Goal: Check status: Check status

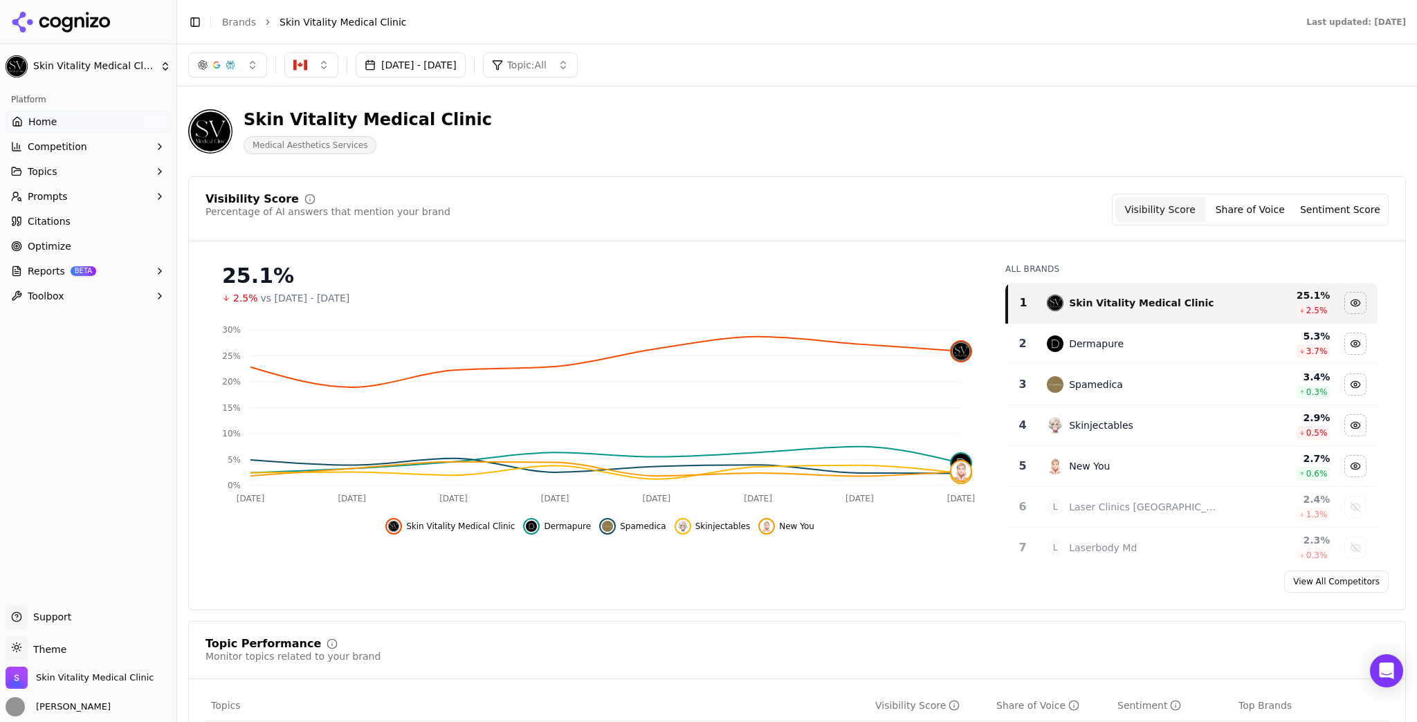
click at [466, 69] on button "[DATE] - [DATE]" at bounding box center [411, 65] width 110 height 25
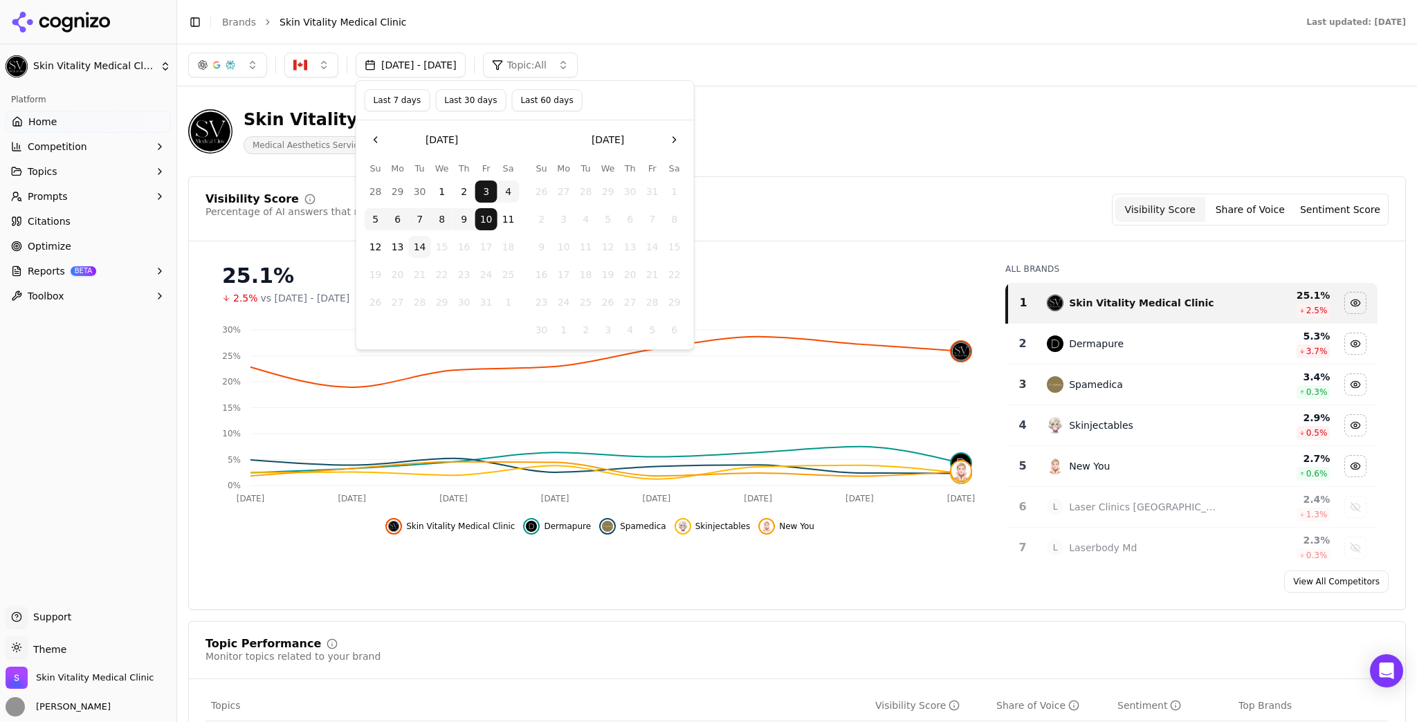
click at [398, 102] on button "Last 7 days" at bounding box center [398, 100] width 66 height 22
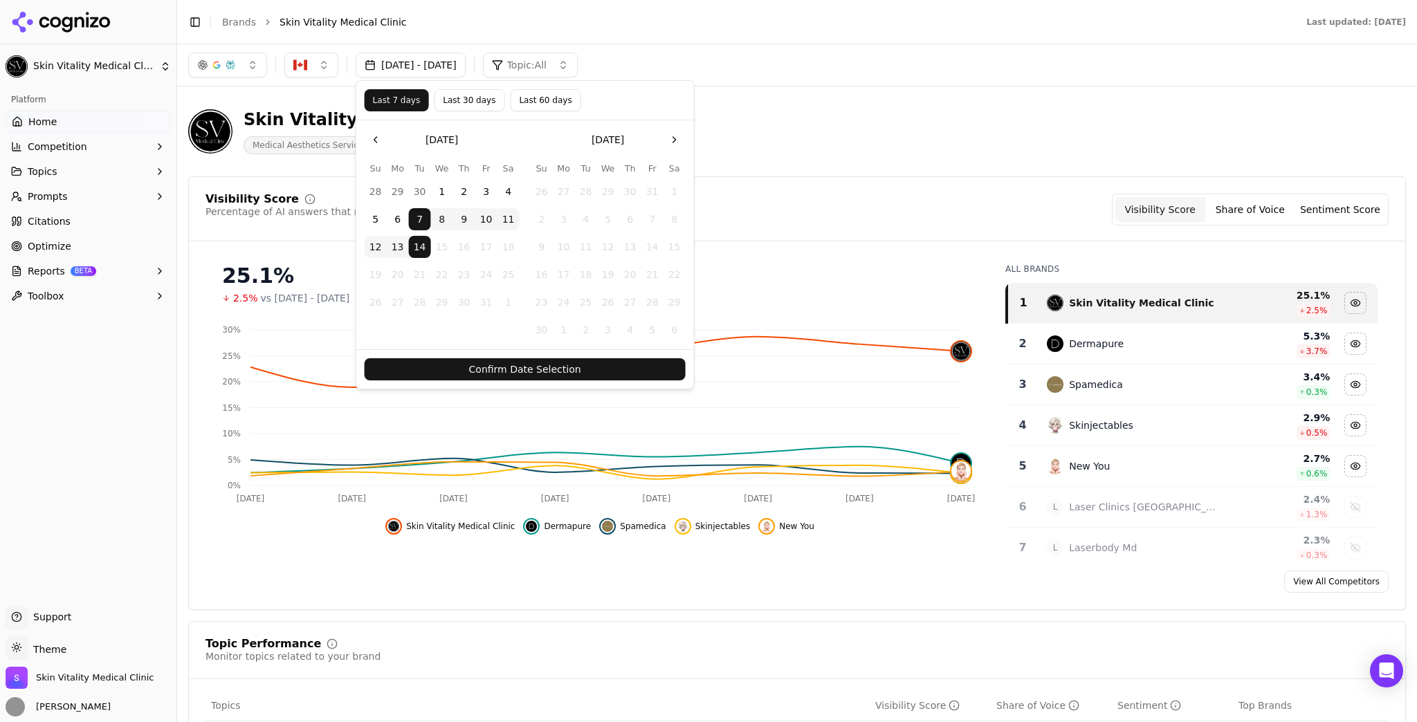
click at [641, 371] on button "Confirm Date Selection" at bounding box center [525, 369] width 321 height 22
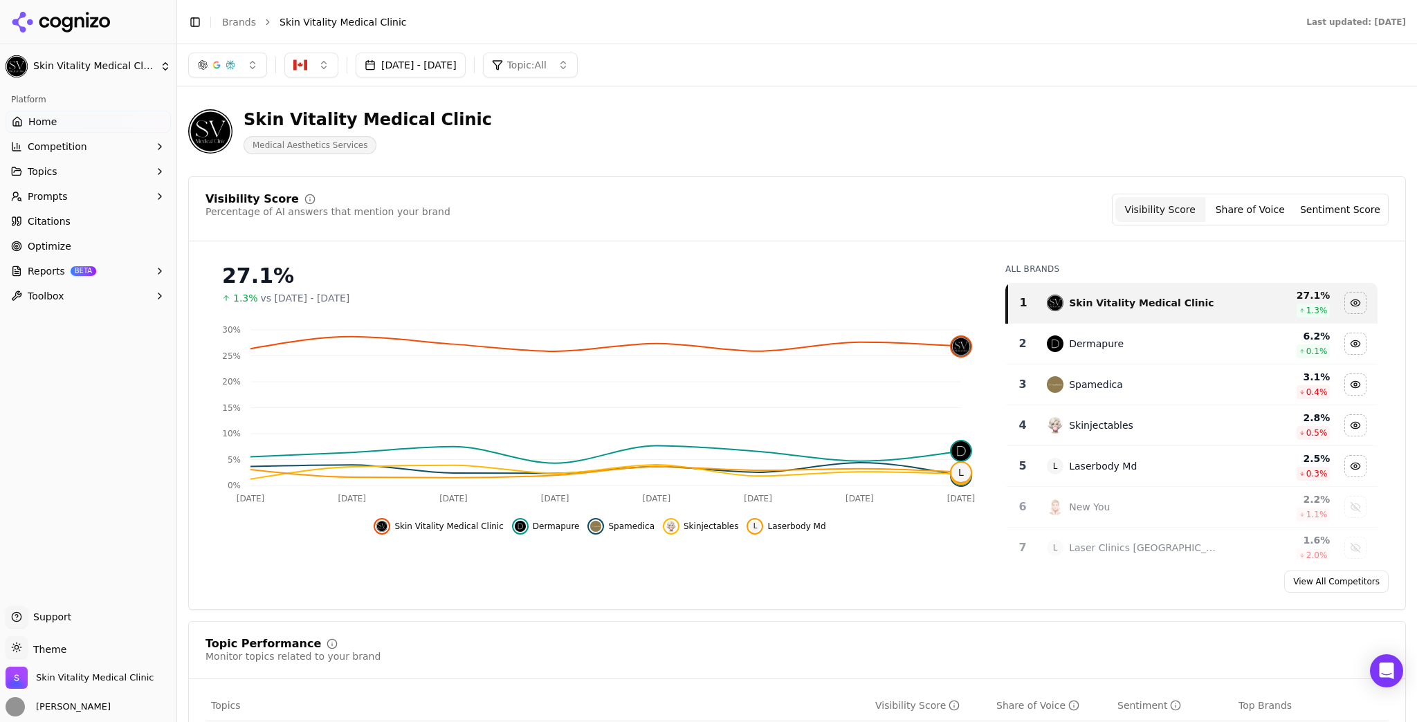
click at [254, 55] on button "button" at bounding box center [227, 65] width 79 height 25
click at [283, 122] on div "ChatGPT-Search" at bounding box center [227, 120] width 131 height 22
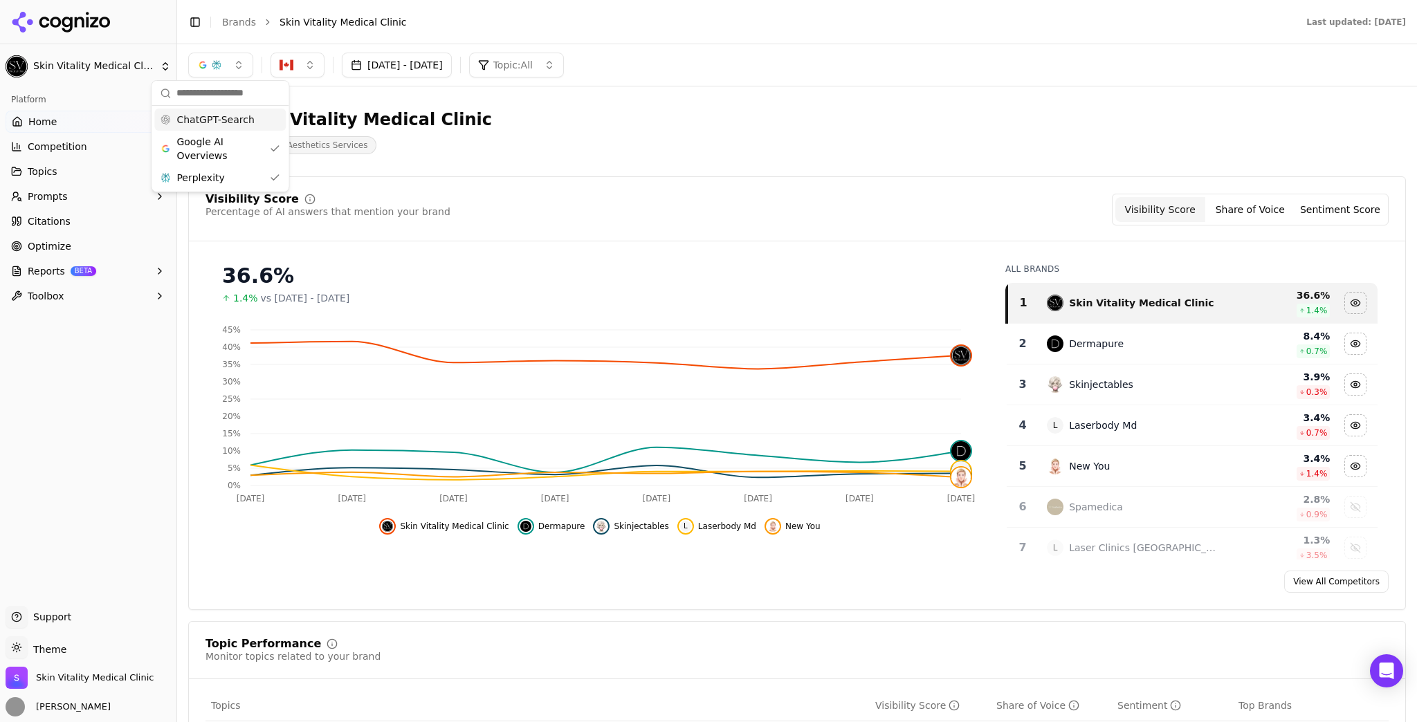
click at [274, 118] on div "ChatGPT-Search" at bounding box center [219, 120] width 131 height 22
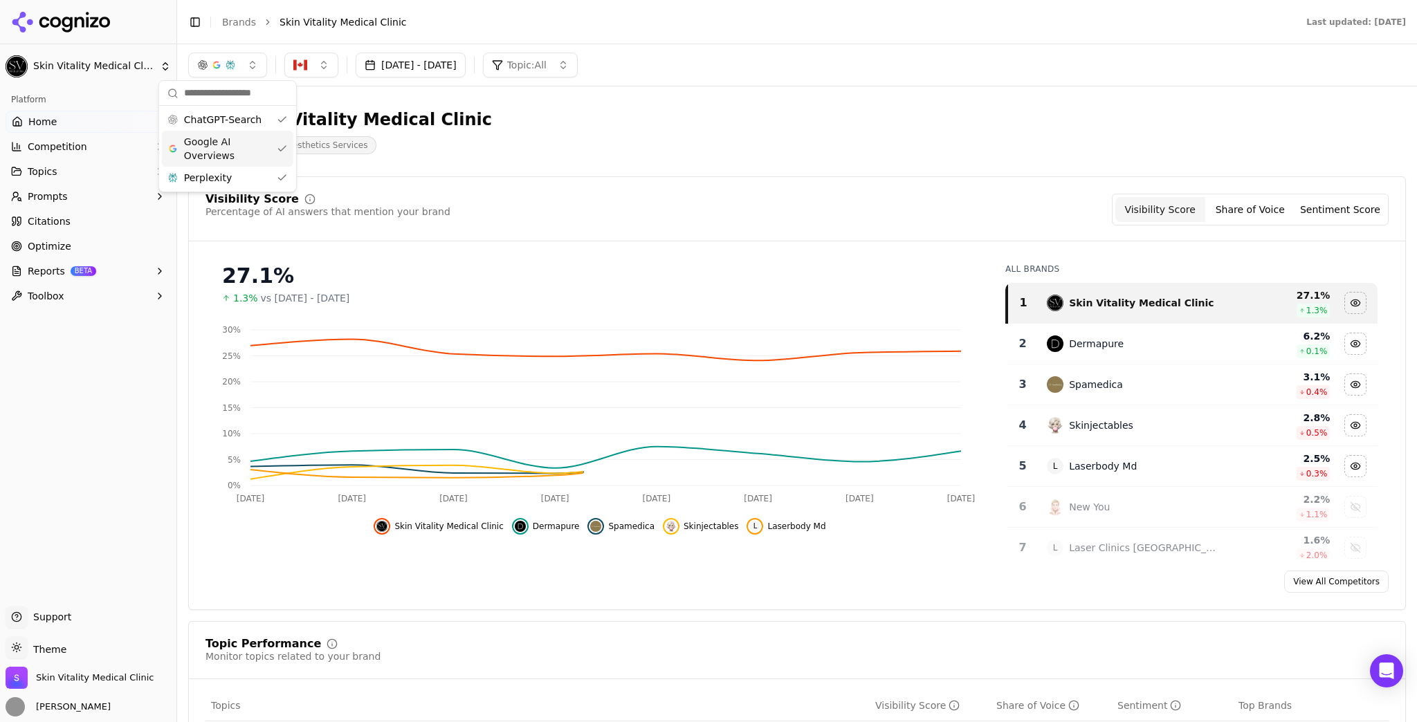
click at [274, 145] on div "Google AI Overviews" at bounding box center [227, 149] width 131 height 36
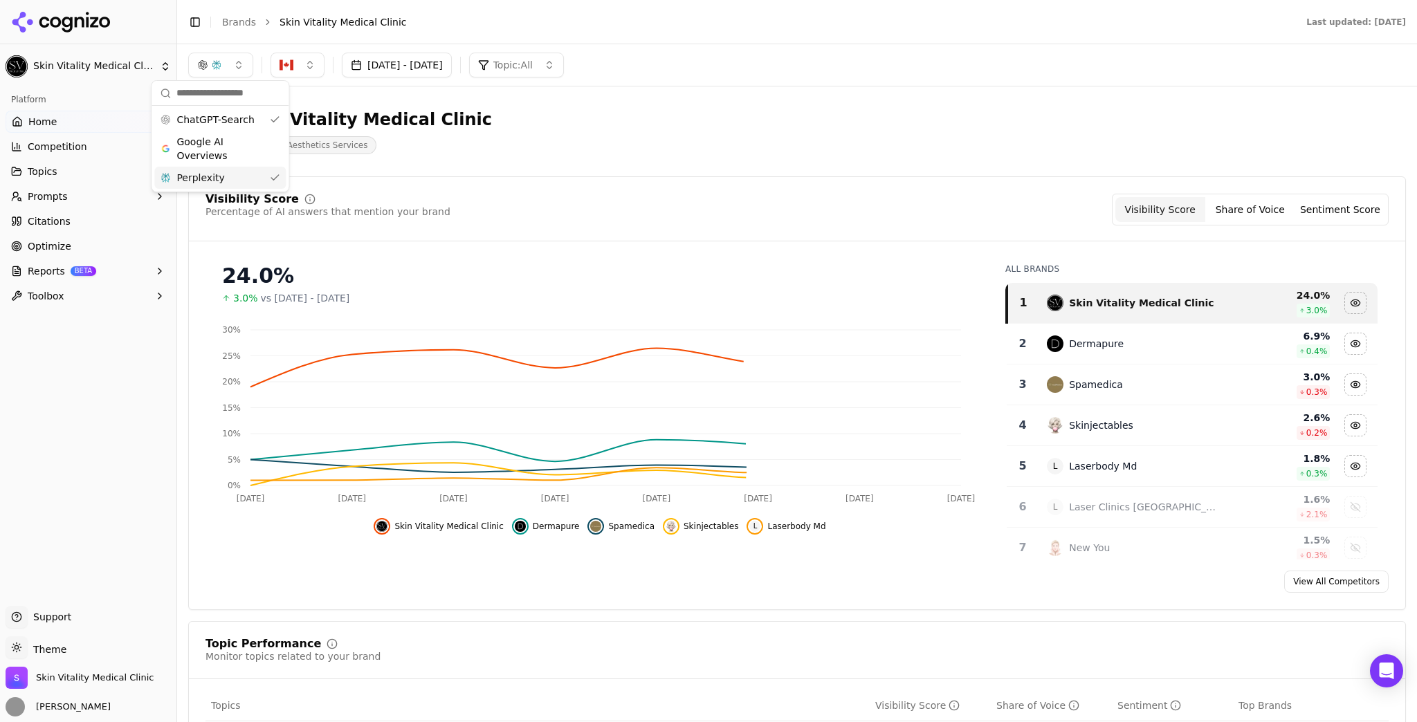
click at [280, 177] on div "Perplexity" at bounding box center [219, 178] width 131 height 22
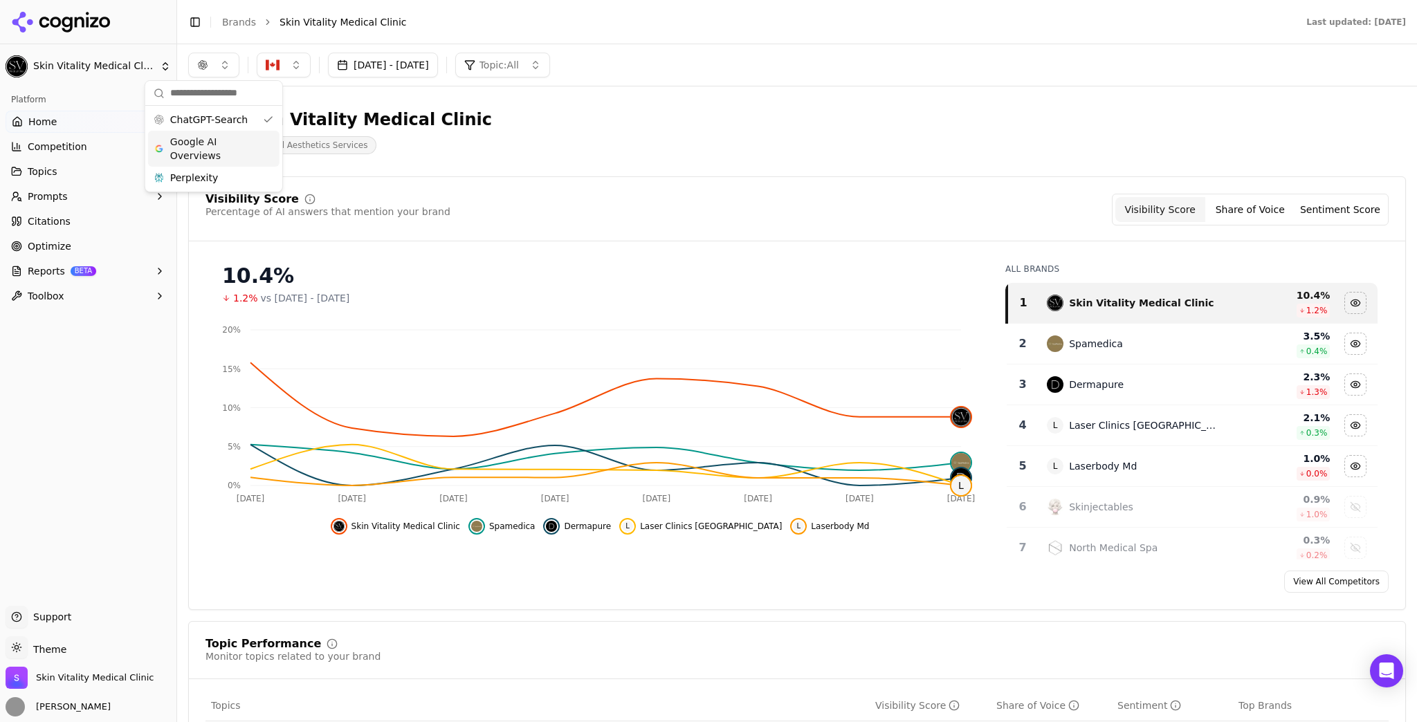
click at [257, 144] on div "Google AI Overviews" at bounding box center [213, 149] width 131 height 36
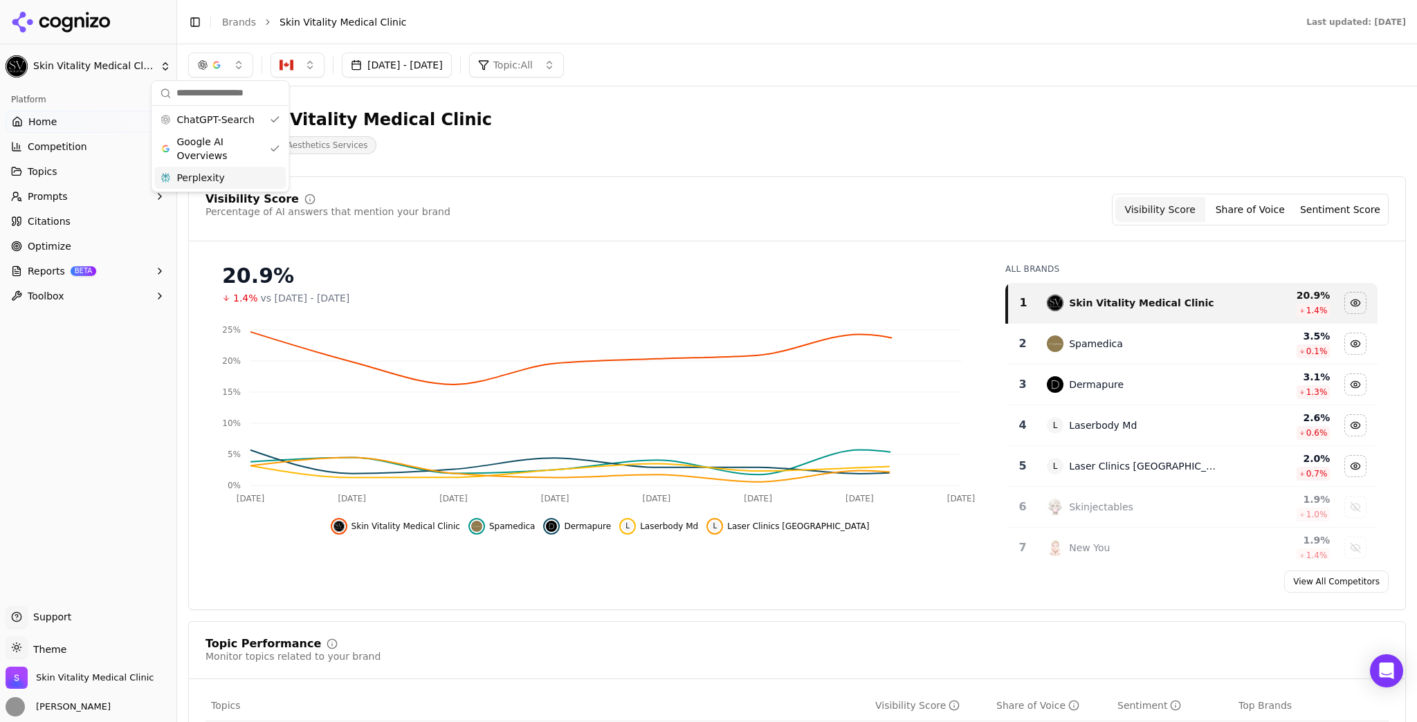
click at [257, 174] on div "Perplexity" at bounding box center [219, 178] width 131 height 22
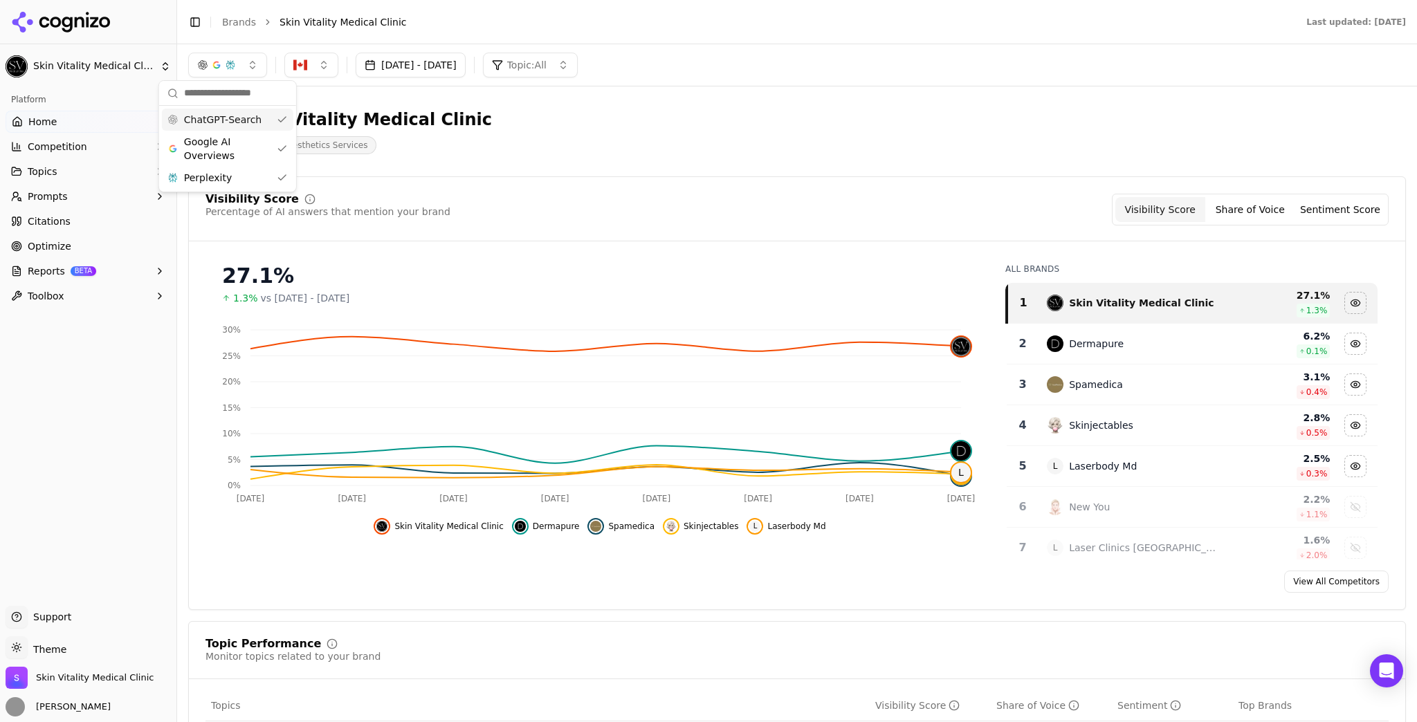
click at [273, 125] on div "ChatGPT-Search" at bounding box center [227, 120] width 131 height 22
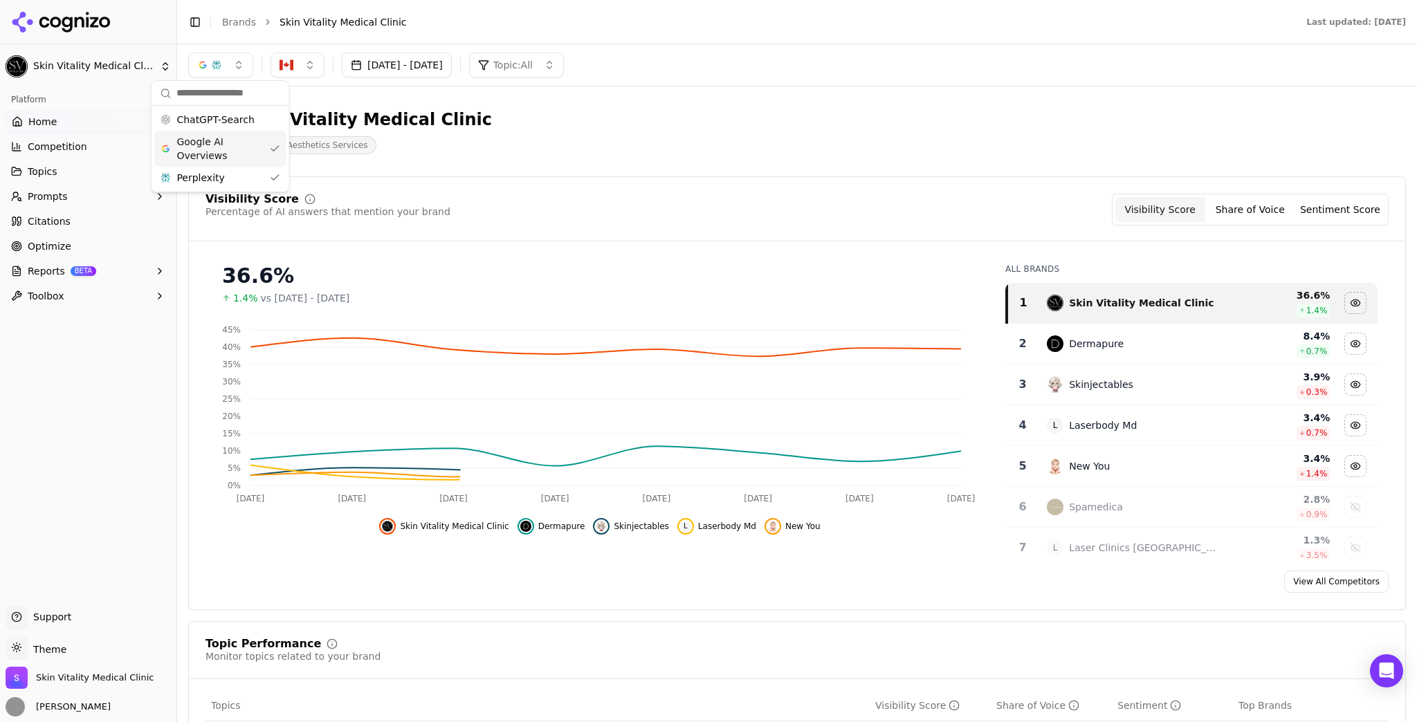
click at [273, 146] on div "Google AI Overviews" at bounding box center [219, 149] width 131 height 36
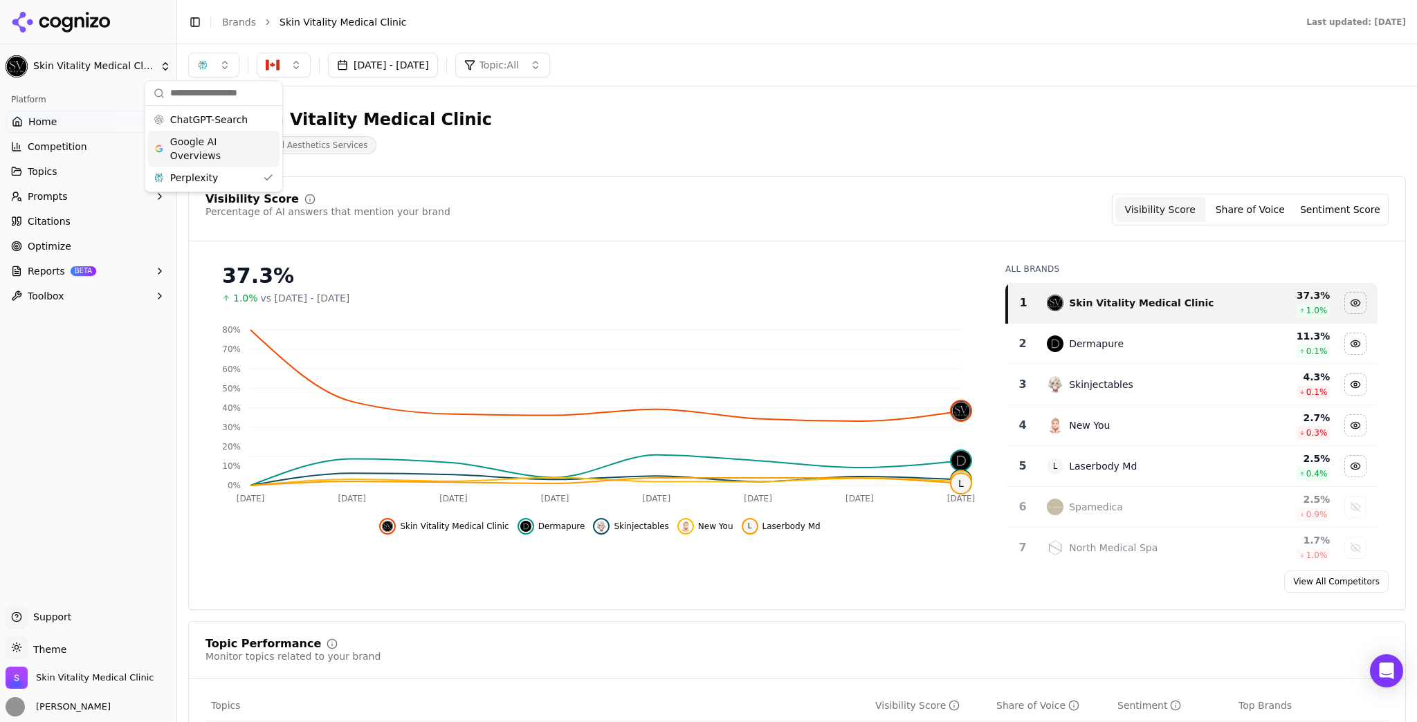
click at [249, 147] on span "Google AI Overviews" at bounding box center [213, 149] width 87 height 28
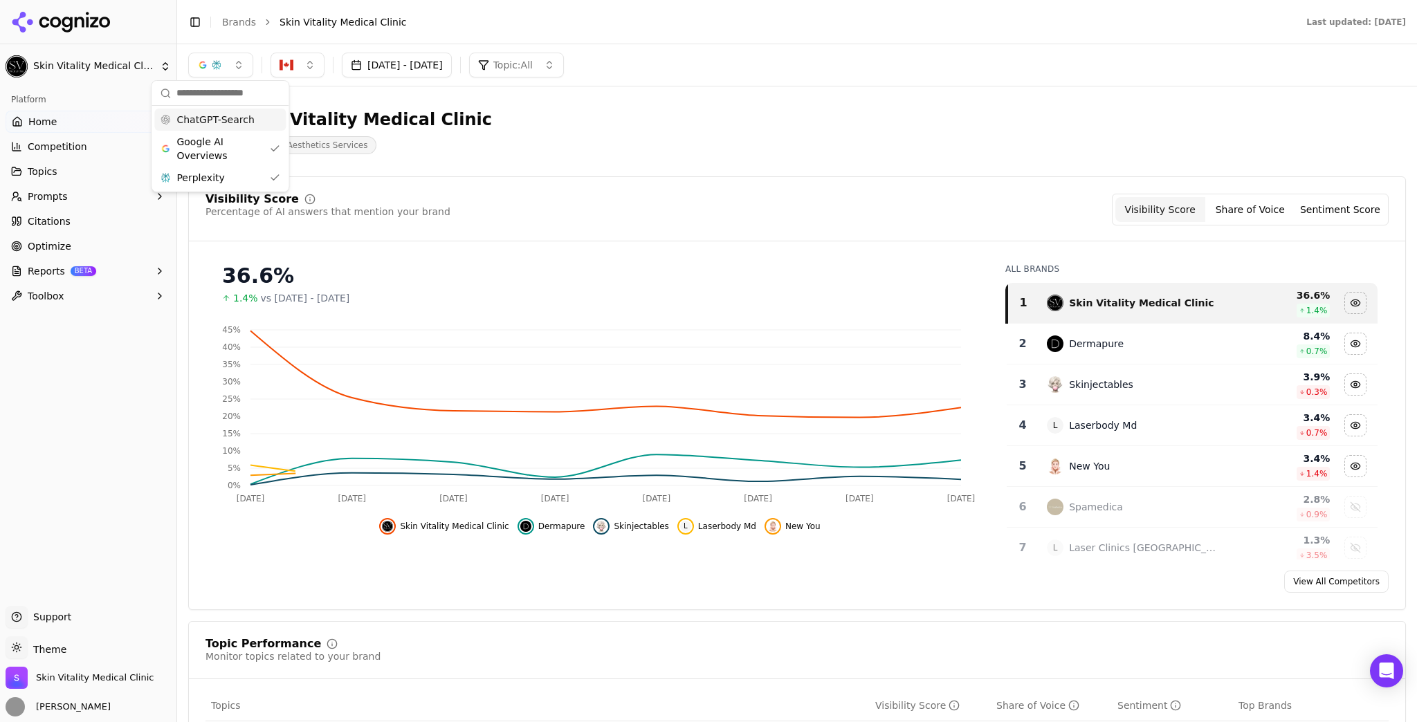
click at [250, 122] on div "ChatGPT-Search" at bounding box center [219, 120] width 131 height 22
